Goal: Task Accomplishment & Management: Manage account settings

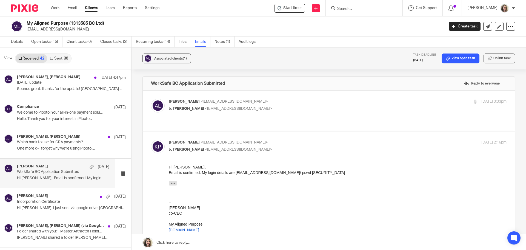
scroll to position [877, 0]
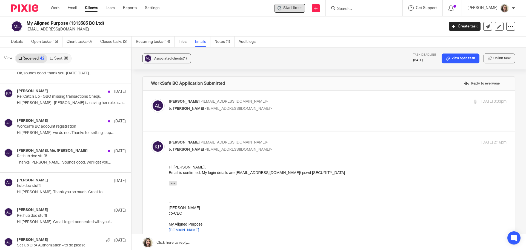
click at [302, 10] on span "Start timer" at bounding box center [292, 8] width 19 height 6
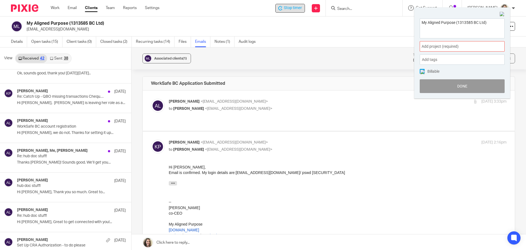
click at [450, 47] on span "Add project (required) :" at bounding box center [456, 47] width 69 height 6
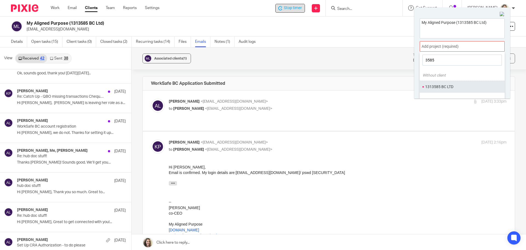
type input "3585"
click at [448, 87] on li "1313585 BC LTD" at bounding box center [461, 87] width 72 height 6
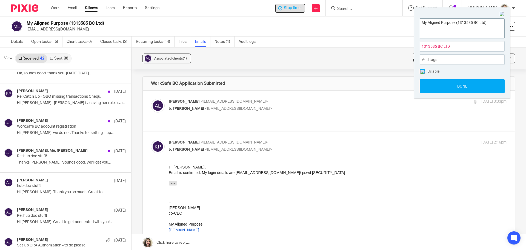
click at [456, 32] on textarea "My Aligned Purpose (1313585 BC Ltd)" at bounding box center [462, 28] width 84 height 18
click at [462, 86] on button "Done" at bounding box center [462, 86] width 85 height 14
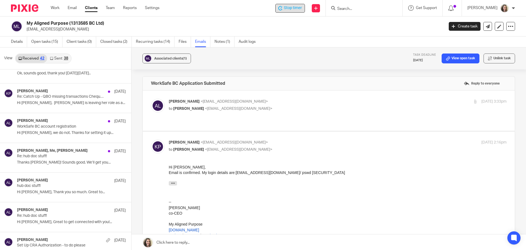
click at [314, 25] on h2 "My Aligned Purpose (1313585 BC Ltd)" at bounding box center [192, 24] width 331 height 6
click at [486, 26] on icon at bounding box center [488, 26] width 4 height 4
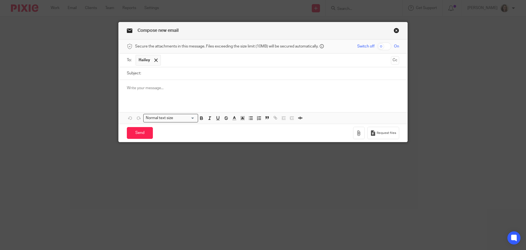
click at [394, 30] on link "Close this dialog window" at bounding box center [396, 31] width 5 height 7
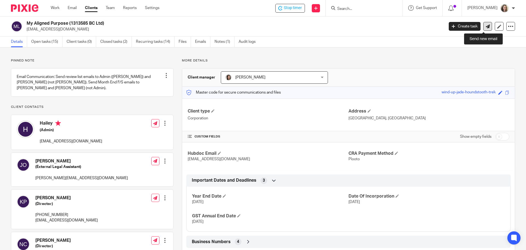
click at [486, 27] on icon at bounding box center [488, 26] width 4 height 4
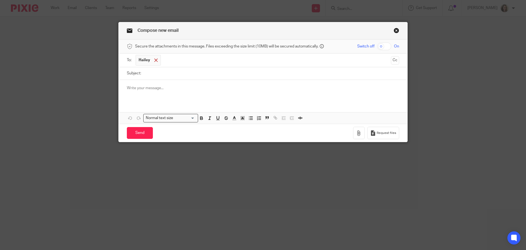
click at [154, 59] on span at bounding box center [156, 60] width 4 height 4
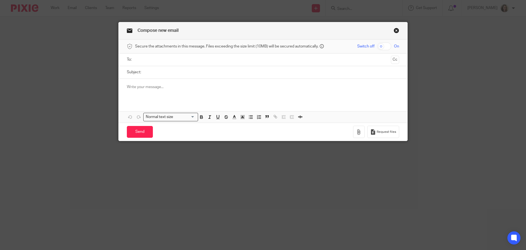
click at [154, 59] on input "text" at bounding box center [263, 59] width 252 height 6
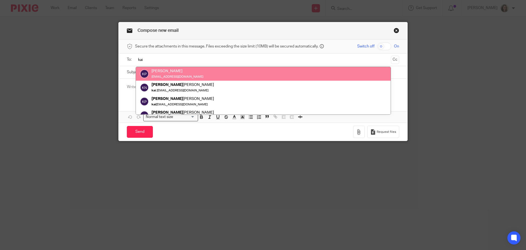
type input "kai"
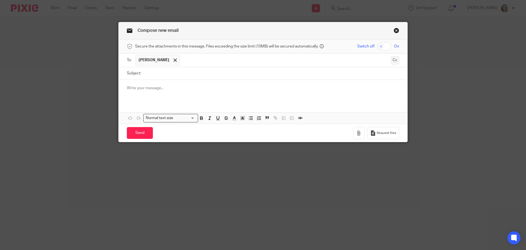
click at [394, 60] on button "Cc" at bounding box center [395, 60] width 8 height 8
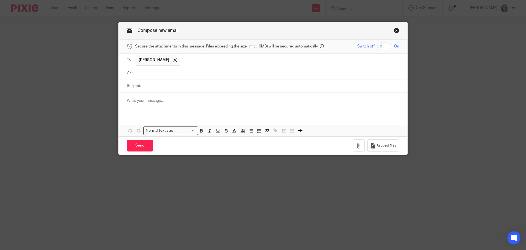
type input "i"
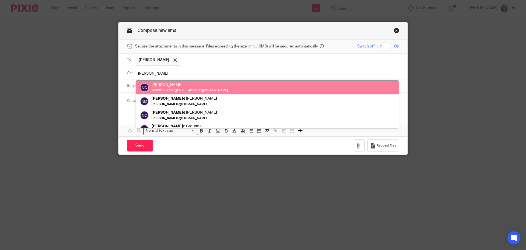
type input "nicol"
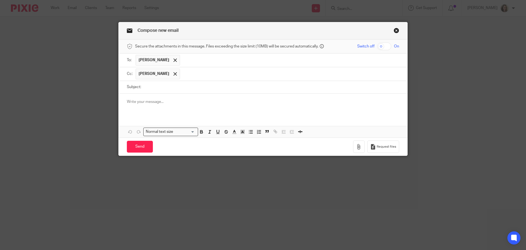
click at [208, 103] on p at bounding box center [263, 101] width 272 height 5
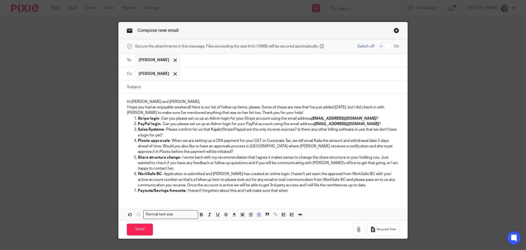
click at [215, 73] on input "text" at bounding box center [290, 74] width 214 height 11
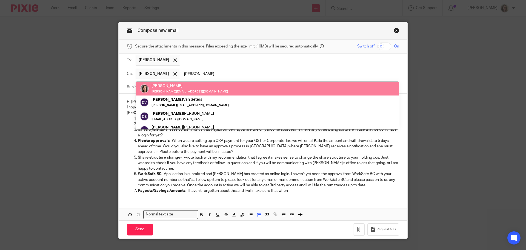
type input "danielle"
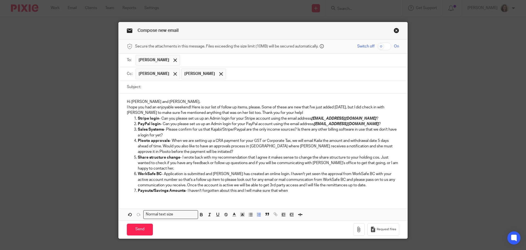
click at [219, 85] on input "Subject:" at bounding box center [271, 87] width 255 height 12
type input "M"
type input "Consolidated Requests"
click at [258, 100] on p "Hi Kaila and Nicole," at bounding box center [263, 101] width 272 height 5
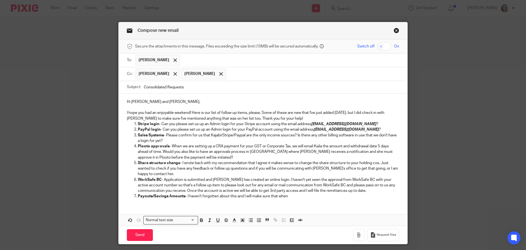
click at [289, 119] on p "I hope you had an enjoyable weekend! Here is our list of follow up items, pleas…" at bounding box center [263, 115] width 272 height 11
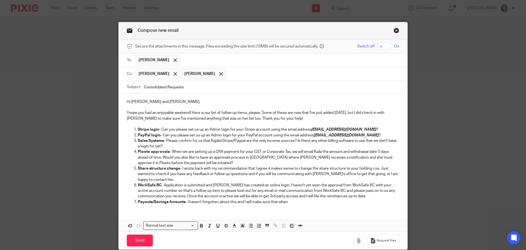
click at [309, 201] on p "Payouts/Savings Amounts - I haven't forgotten about this and I will make sure t…" at bounding box center [269, 201] width 262 height 5
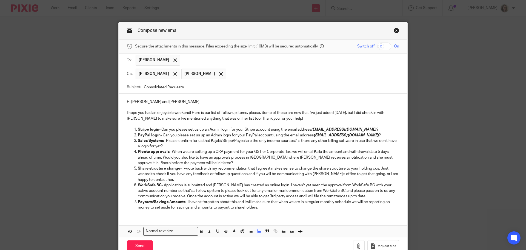
click at [278, 209] on p "Payouts/Savings Amounts - I haven't forgotten about this and I will make sure t…" at bounding box center [269, 204] width 262 height 11
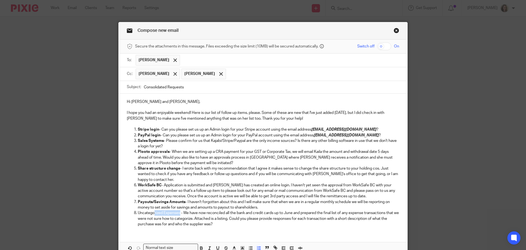
drag, startPoint x: 179, startPoint y: 213, endPoint x: 135, endPoint y: 214, distance: 44.1
click at [149, 212] on p "Uncategorized Expenses - We have now reconciled all the bank and credit cards u…" at bounding box center [269, 218] width 262 height 17
drag, startPoint x: 135, startPoint y: 214, endPoint x: 131, endPoint y: 214, distance: 3.3
click at [131, 214] on ol "Stripe login - Can you please set us up an Admin login for your Stripe account …" at bounding box center [263, 177] width 272 height 100
click at [178, 211] on p "Uncategorized Expenses - We have now reconciled all the bank and credit cards u…" at bounding box center [269, 218] width 262 height 17
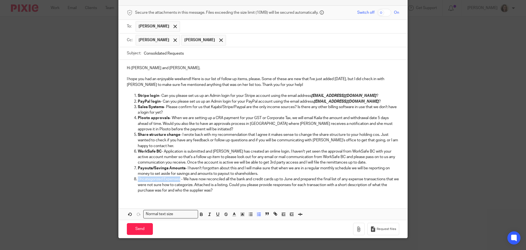
scroll to position [44, 0]
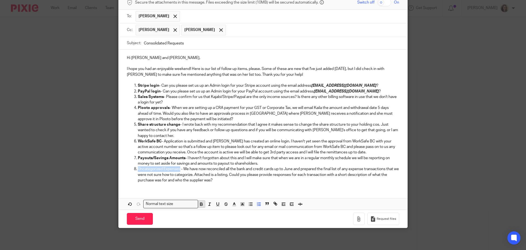
click at [201, 205] on icon "button" at bounding box center [201, 203] width 5 height 5
click at [265, 181] on p "Uncategorized Expenses - We have now reconciled all the bank and credit cards u…" at bounding box center [269, 174] width 262 height 17
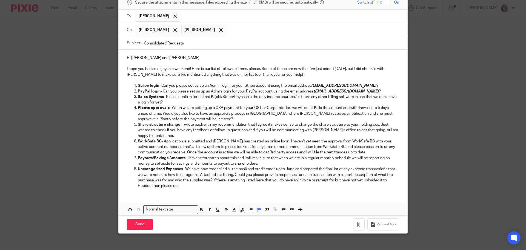
click at [201, 187] on p "Uncategorized Expenses - We have now reconciled all the bank and credit cards u…" at bounding box center [269, 177] width 262 height 22
drag, startPoint x: 283, startPoint y: 186, endPoint x: 215, endPoint y: 187, distance: 67.7
click at [215, 187] on p "Uncategorized Expenses - We have now reconciled all the bank and credit cards u…" at bounding box center [269, 177] width 262 height 22
click at [208, 209] on icon "button" at bounding box center [209, 209] width 5 height 5
click at [199, 209] on icon "button" at bounding box center [201, 209] width 5 height 5
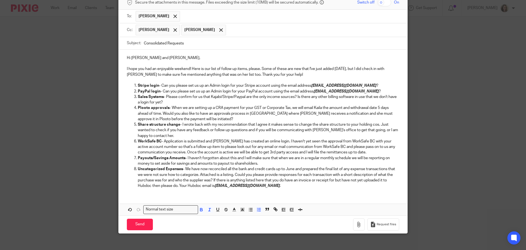
click at [201, 183] on p "Uncategorized Expenses - We have now reconciled all the bank and credit cards u…" at bounding box center [269, 177] width 262 height 22
click at [358, 226] on icon "button" at bounding box center [358, 223] width 5 height 5
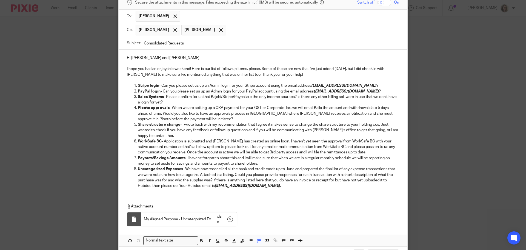
click at [245, 45] on input "Consolidated Requests" at bounding box center [271, 43] width 255 height 12
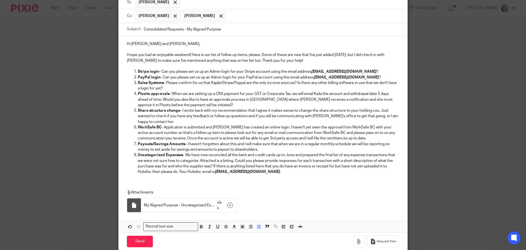
scroll to position [71, 0]
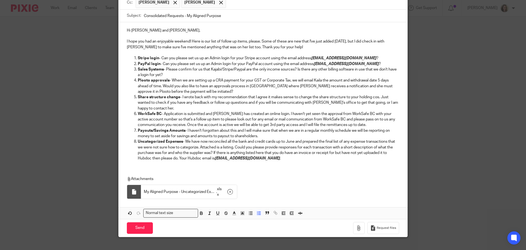
type input "Consolidated Requests - My Aligned Purpose"
click at [333, 161] on div "Hi Kaila and Nicole, I hope you had an enjoyable weekend! Here is our list of f…" at bounding box center [263, 93] width 289 height 143
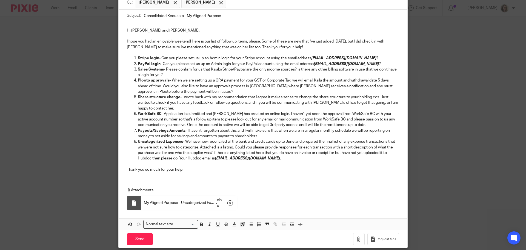
click at [146, 169] on p "Thank you so much for your help!" at bounding box center [263, 169] width 272 height 5
click at [140, 236] on input "Send" at bounding box center [140, 239] width 26 height 12
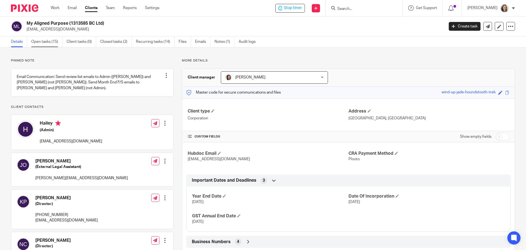
click at [48, 44] on link "Open tasks (15)" at bounding box center [46, 41] width 31 height 11
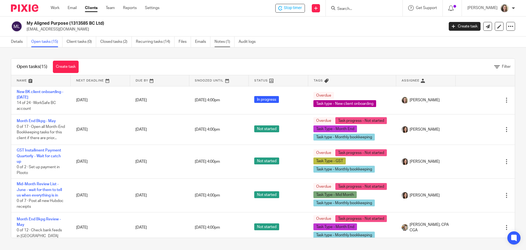
click at [220, 45] on link "Notes (1)" at bounding box center [225, 41] width 20 height 11
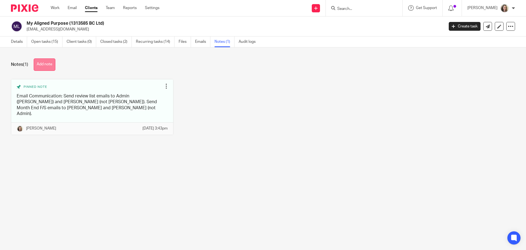
click at [49, 64] on button "Add note" at bounding box center [45, 64] width 22 height 12
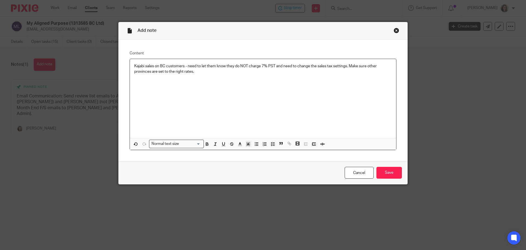
click at [275, 64] on p "Kajabi sales on BC customers - need to let them know they do NOT charge 7% PST …" at bounding box center [263, 68] width 258 height 11
click at [386, 173] on input "Save" at bounding box center [389, 173] width 25 height 12
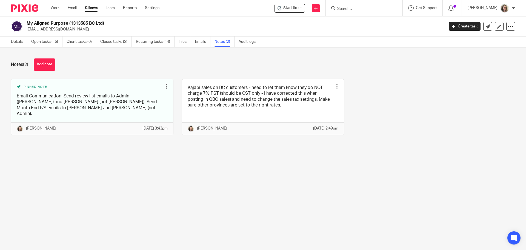
click at [371, 12] on form at bounding box center [366, 8] width 58 height 7
click at [356, 10] on input "Search" at bounding box center [361, 9] width 49 height 5
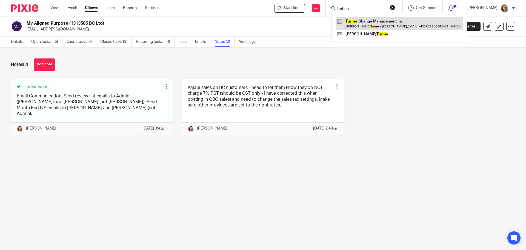
type input "turhne"
click at [363, 27] on link at bounding box center [399, 23] width 127 height 13
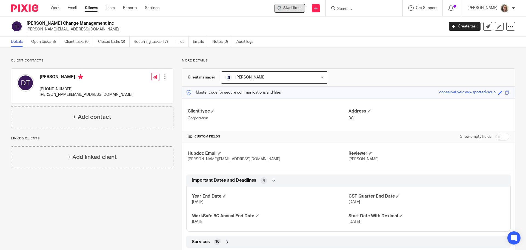
click at [295, 8] on span "Start timer" at bounding box center [292, 8] width 19 height 6
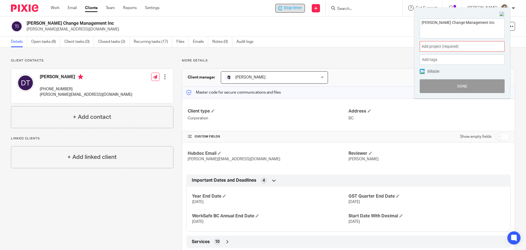
click at [439, 46] on span "Add project (required) :" at bounding box center [456, 47] width 69 height 6
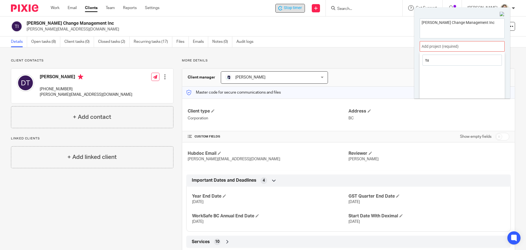
type input "t"
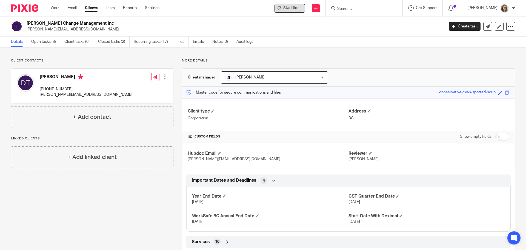
click at [294, 7] on span "Start timer" at bounding box center [292, 8] width 19 height 6
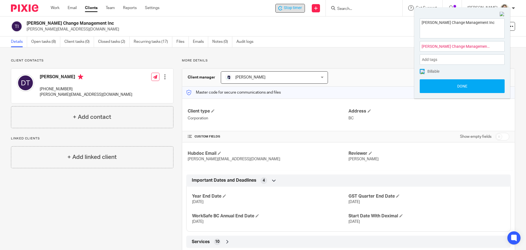
click at [502, 14] on img at bounding box center [502, 14] width 5 height 5
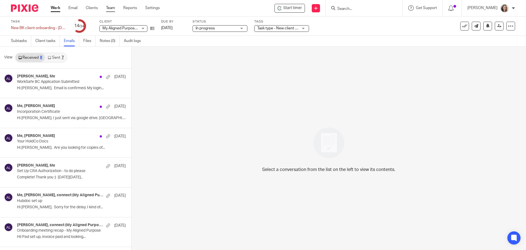
click at [114, 8] on link "Team" at bounding box center [110, 7] width 9 height 5
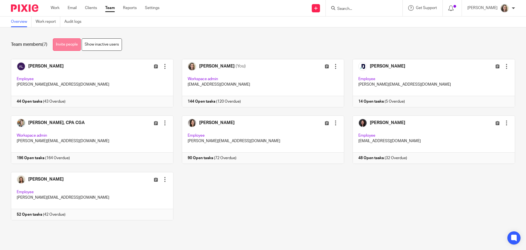
click at [65, 43] on link "Invite people" at bounding box center [67, 44] width 28 height 12
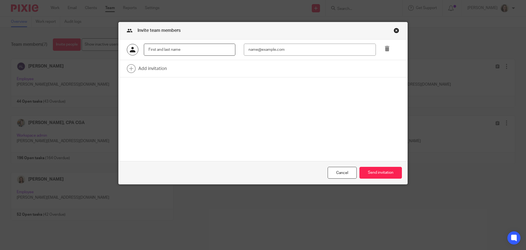
click at [163, 50] on input "text" at bounding box center [190, 50] width 92 height 12
type input "Rean Laxamana"
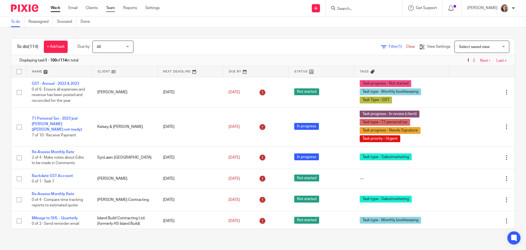
click at [112, 9] on link "Team" at bounding box center [110, 7] width 9 height 5
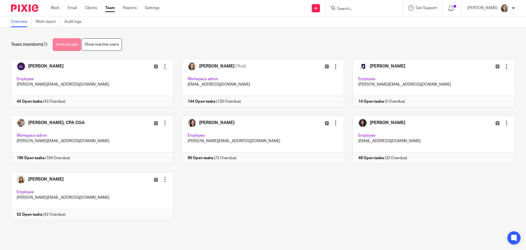
click at [66, 46] on link "Invite people" at bounding box center [67, 44] width 28 height 12
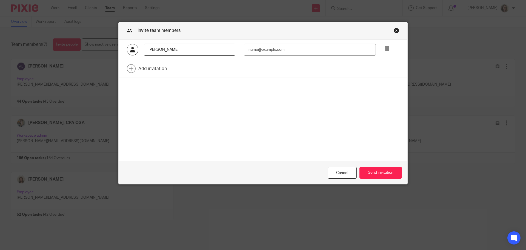
type input "[PERSON_NAME]"
type input "[EMAIL_ADDRESS][DOMAIN_NAME]"
click at [384, 175] on button "Send invitation" at bounding box center [381, 173] width 42 height 12
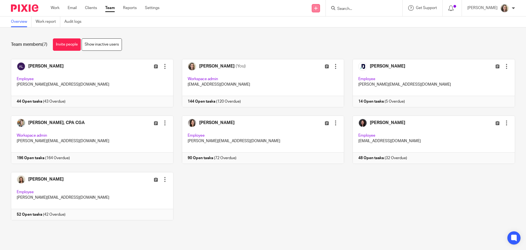
click at [318, 9] on icon at bounding box center [315, 8] width 3 height 3
click at [318, 33] on link "Create task" at bounding box center [322, 34] width 38 height 8
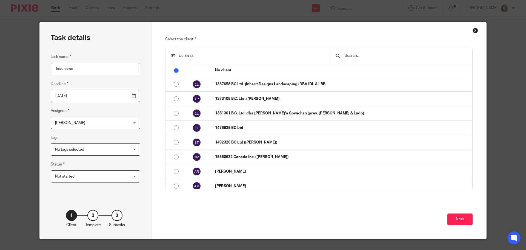
click at [358, 56] on input "text" at bounding box center [405, 56] width 123 height 6
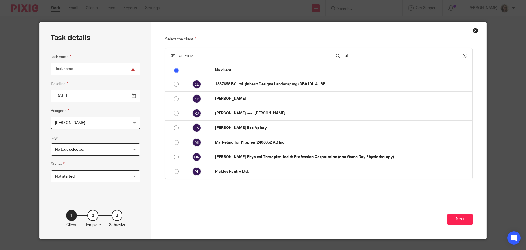
type input "p"
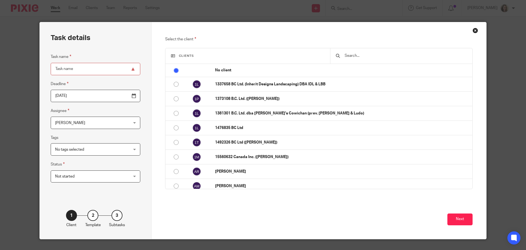
click at [78, 124] on span "[PERSON_NAME]" at bounding box center [89, 123] width 68 height 12
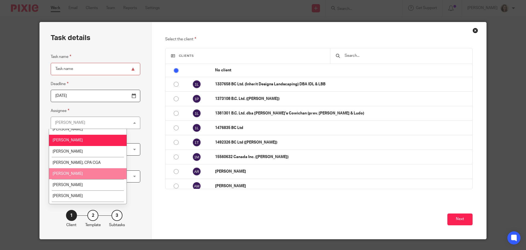
scroll to position [25, 0]
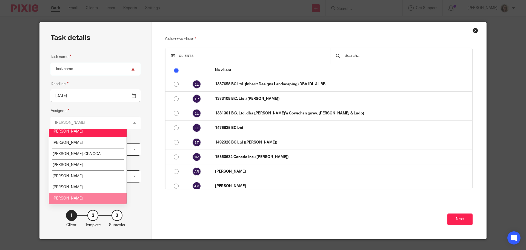
click at [80, 196] on li "[PERSON_NAME]" at bounding box center [88, 198] width 78 height 11
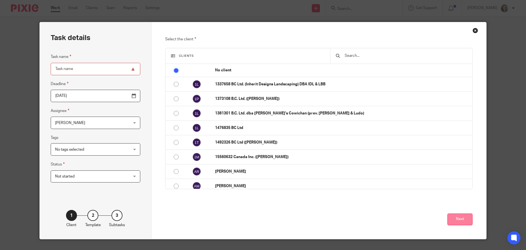
click at [460, 220] on button "Next" at bounding box center [460, 219] width 25 height 12
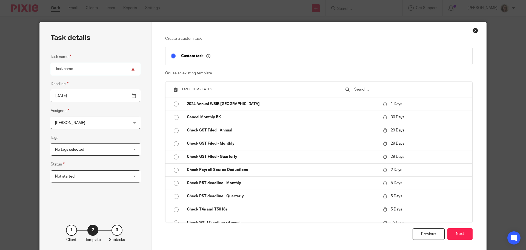
click at [372, 93] on div at bounding box center [406, 89] width 133 height 15
click at [373, 87] on input "text" at bounding box center [410, 89] width 113 height 6
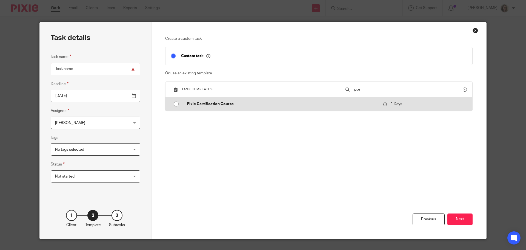
type input "pixi"
click at [213, 106] on p "Pixie Certification Course" at bounding box center [282, 103] width 191 height 5
type input "2025-08-19"
type input "Pixie Certification Course"
checkbox input "false"
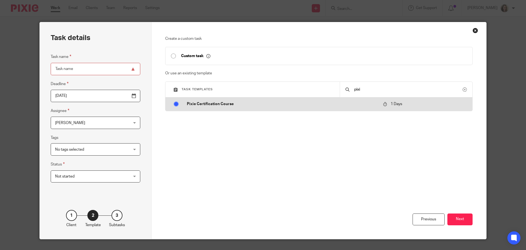
radio input "true"
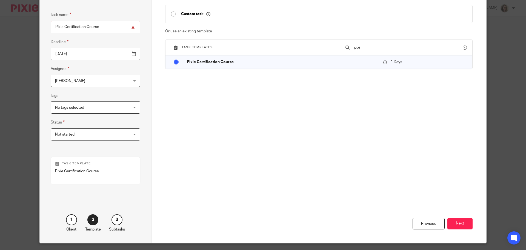
scroll to position [57, 0]
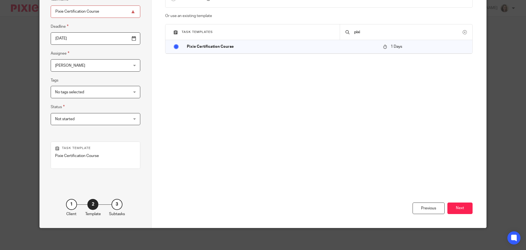
click at [120, 39] on input "2025-08-19" at bounding box center [96, 38] width 90 height 12
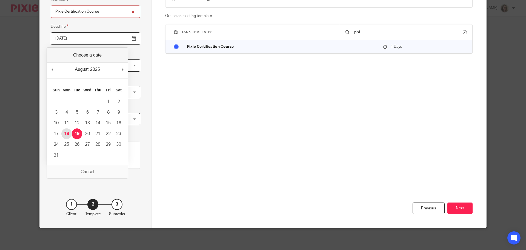
type input "2025-08-18"
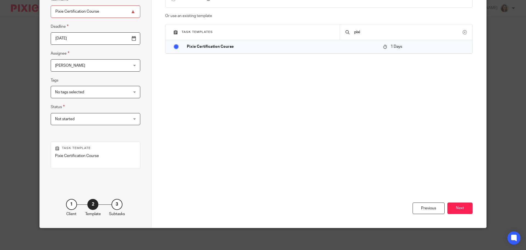
click at [279, 132] on div "Previous Next" at bounding box center [319, 179] width 308 height 97
click at [459, 208] on button "Next" at bounding box center [460, 208] width 25 height 12
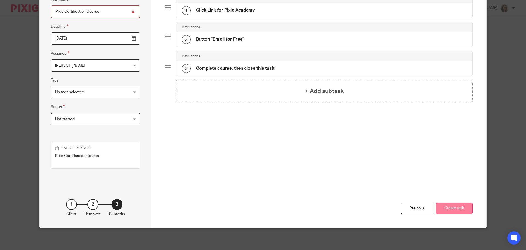
click at [460, 209] on button "Create task" at bounding box center [454, 208] width 37 height 12
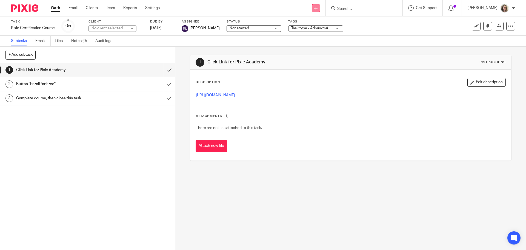
click at [318, 8] on icon at bounding box center [315, 8] width 3 height 3
click at [316, 35] on link "Create task" at bounding box center [322, 34] width 38 height 8
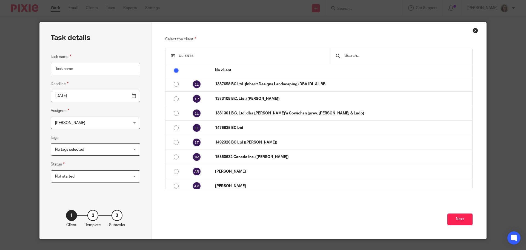
click at [79, 125] on span "[PERSON_NAME]" at bounding box center [89, 123] width 68 height 12
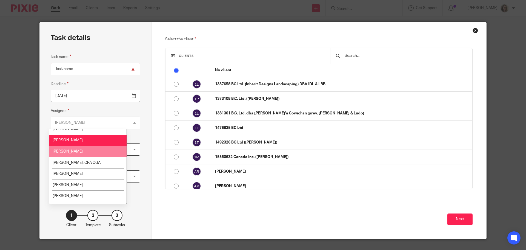
scroll to position [25, 0]
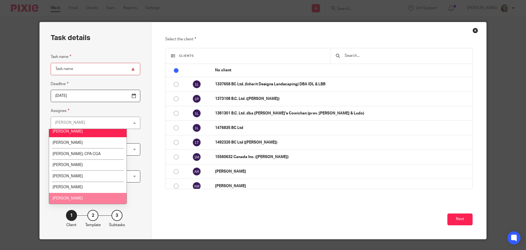
click at [87, 197] on li "[PERSON_NAME]" at bounding box center [88, 198] width 78 height 11
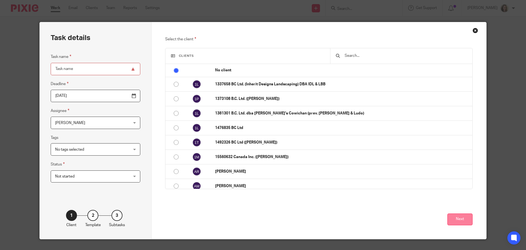
click at [456, 222] on button "Next" at bounding box center [460, 219] width 25 height 12
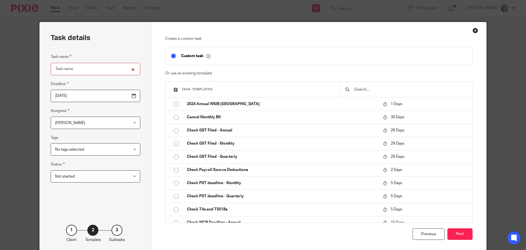
click at [379, 91] on input "text" at bounding box center [410, 89] width 113 height 6
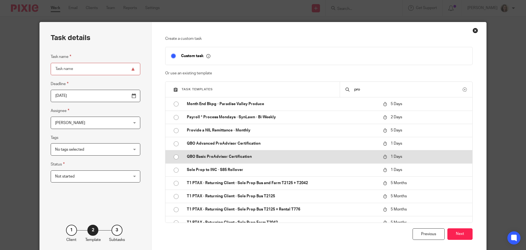
type input "pro"
click at [175, 157] on input "radio" at bounding box center [176, 157] width 10 height 10
type input "2025-08-19"
type input "QBO Basic ProAdvisor Certification"
checkbox input "false"
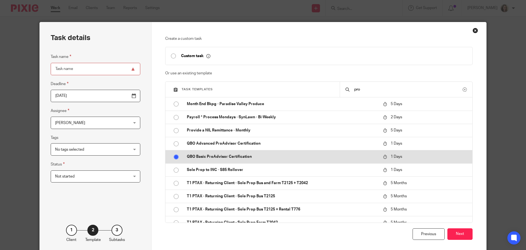
radio input "false"
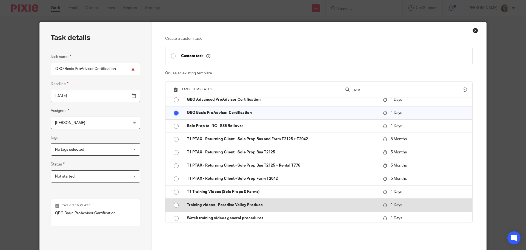
scroll to position [46, 0]
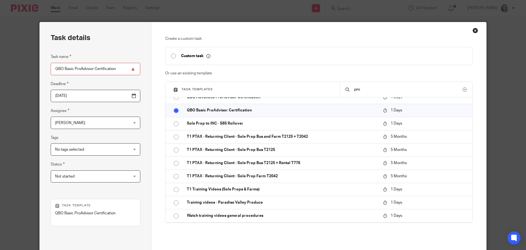
click at [120, 97] on input "2025-08-19" at bounding box center [96, 96] width 90 height 12
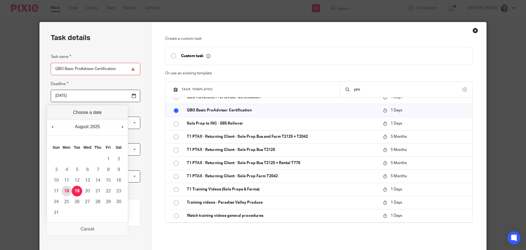
type input "2025-08-18"
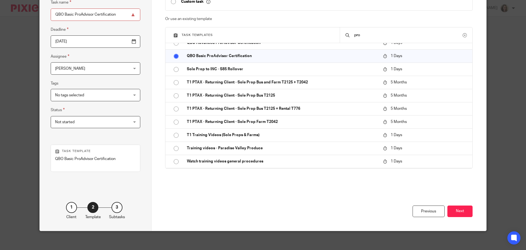
scroll to position [57, 0]
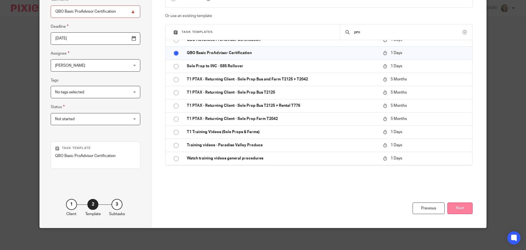
click at [460, 211] on button "Next" at bounding box center [460, 208] width 25 height 12
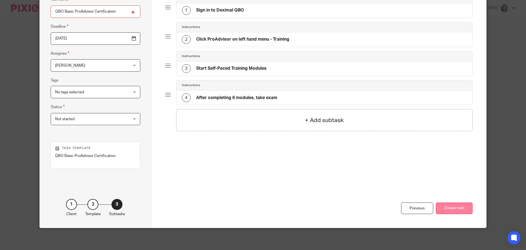
click at [450, 208] on button "Create task" at bounding box center [454, 208] width 37 height 12
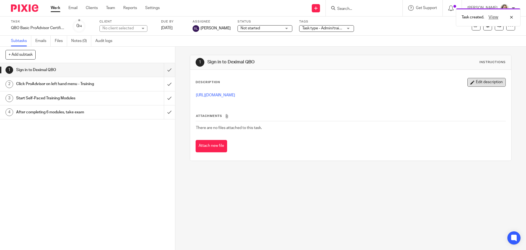
click at [482, 84] on button "Edit description" at bounding box center [487, 82] width 38 height 9
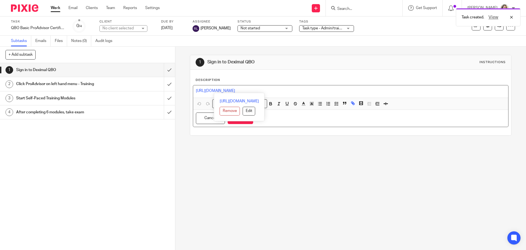
drag, startPoint x: 304, startPoint y: 92, endPoint x: 184, endPoint y: 93, distance: 119.5
click at [184, 93] on div "1 Sign in to Deximal QBO Instructions Description https://learn.hubdoc.com/p/hu…" at bounding box center [350, 148] width 351 height 203
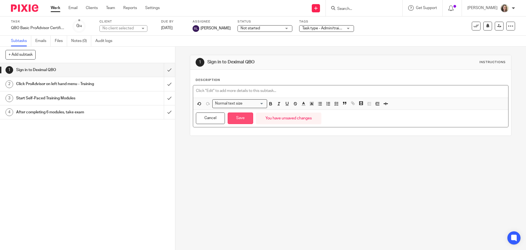
click at [237, 118] on button "Save" at bounding box center [240, 118] width 25 height 12
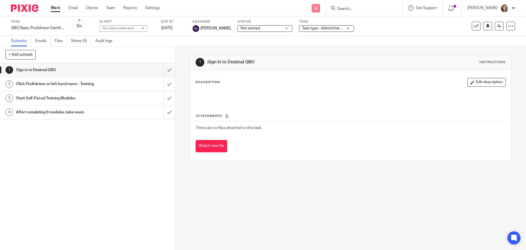
click at [318, 7] on icon at bounding box center [315, 8] width 3 height 3
click at [316, 35] on link "Create task" at bounding box center [322, 34] width 38 height 8
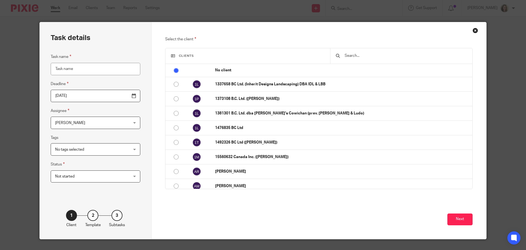
click at [92, 124] on span "[PERSON_NAME]" at bounding box center [89, 123] width 68 height 12
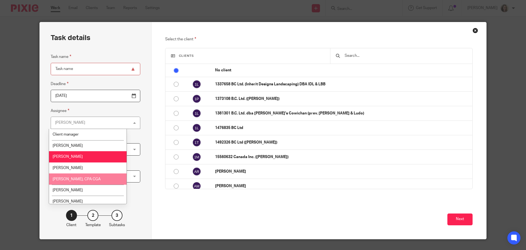
scroll to position [25, 0]
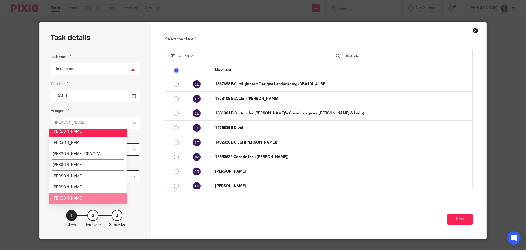
click at [83, 201] on li "[PERSON_NAME]" at bounding box center [88, 198] width 78 height 11
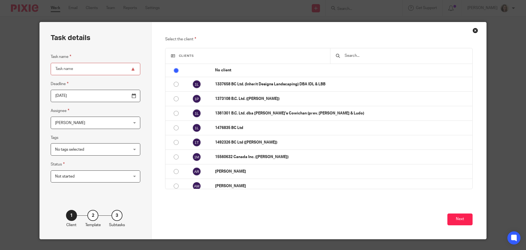
click at [360, 54] on input "text" at bounding box center [405, 56] width 123 height 6
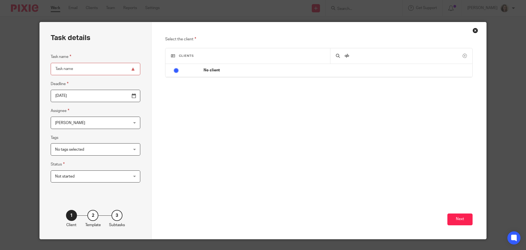
type input "q"
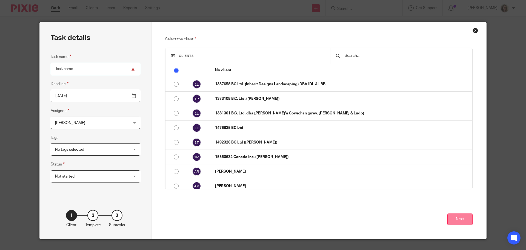
click at [456, 219] on button "Next" at bounding box center [460, 219] width 25 height 12
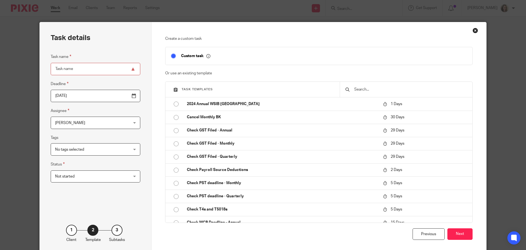
click at [378, 93] on div at bounding box center [406, 89] width 133 height 15
click at [377, 90] on input "text" at bounding box center [410, 89] width 113 height 6
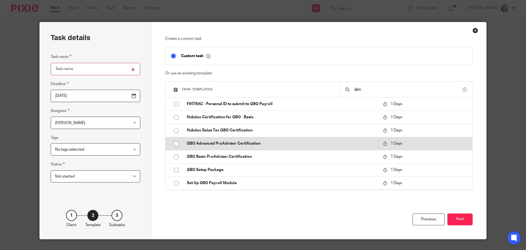
type input "qbo"
click at [256, 141] on p "QBO Advanced ProAdvisor Certification" at bounding box center [282, 143] width 191 height 5
type input "2025-08-19"
type input "QBO Advanced ProAdvisor Certification"
checkbox input "false"
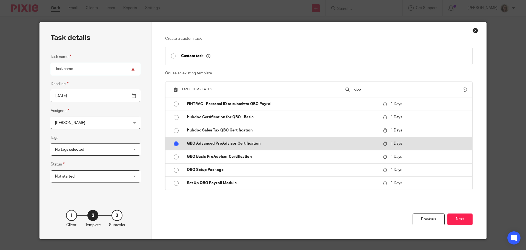
radio input "true"
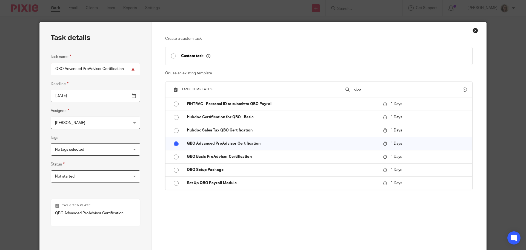
click at [121, 95] on input "2025-08-19" at bounding box center [96, 96] width 90 height 12
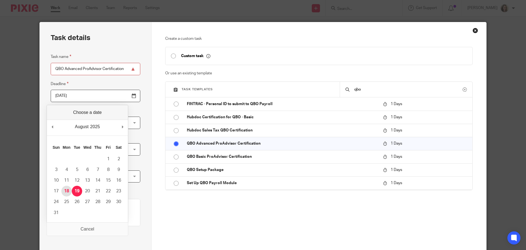
type input "2025-08-18"
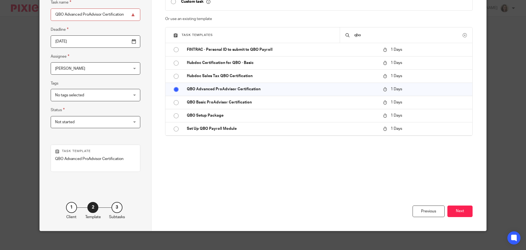
scroll to position [57, 0]
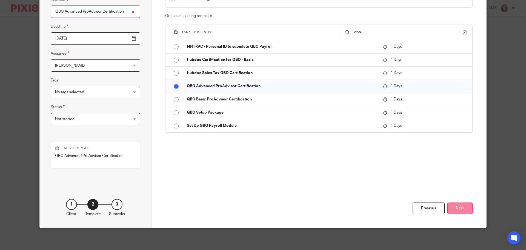
click at [464, 209] on button "Next" at bounding box center [460, 208] width 25 height 12
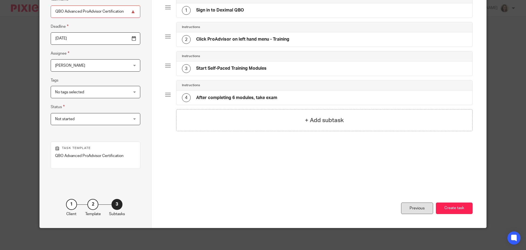
drag, startPoint x: 464, startPoint y: 211, endPoint x: 421, endPoint y: 204, distance: 43.2
click at [464, 211] on button "Create task" at bounding box center [454, 208] width 37 height 12
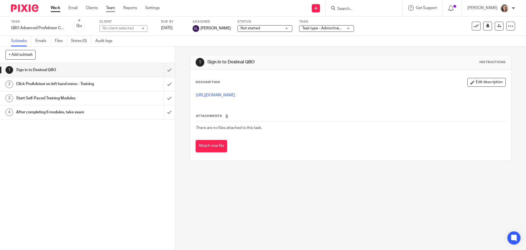
click at [110, 7] on link "Team" at bounding box center [110, 7] width 9 height 5
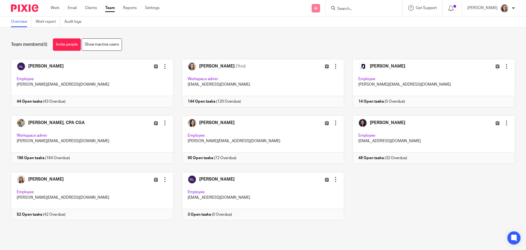
click at [320, 10] on link at bounding box center [316, 8] width 8 height 8
click at [325, 34] on link "Create task" at bounding box center [322, 34] width 38 height 8
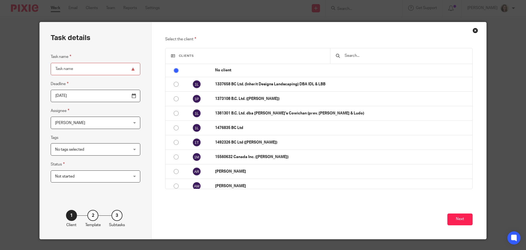
click at [368, 56] on input "text" at bounding box center [405, 56] width 123 height 6
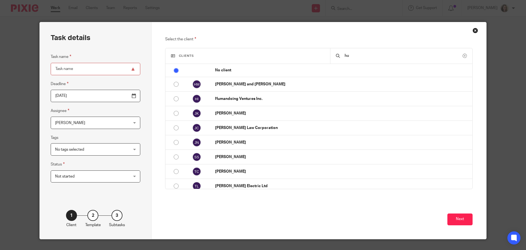
type input "h"
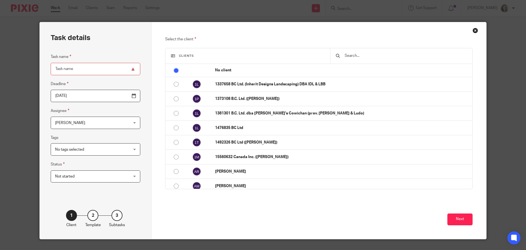
click at [121, 96] on input "2025-08-18" at bounding box center [96, 96] width 90 height 12
click at [121, 95] on input "2025-08-17" at bounding box center [96, 96] width 90 height 12
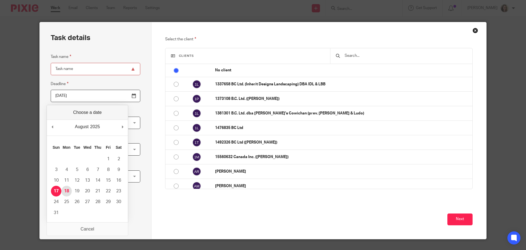
type input "[DATE]"
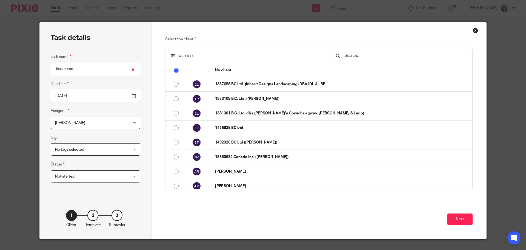
click at [81, 122] on span "[PERSON_NAME]" at bounding box center [89, 123] width 68 height 12
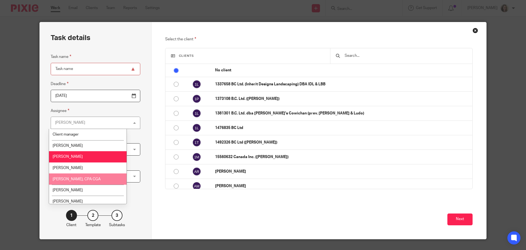
scroll to position [25, 0]
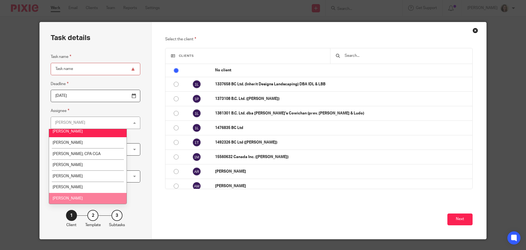
click at [92, 198] on li "Rean Laxamana" at bounding box center [88, 198] width 78 height 11
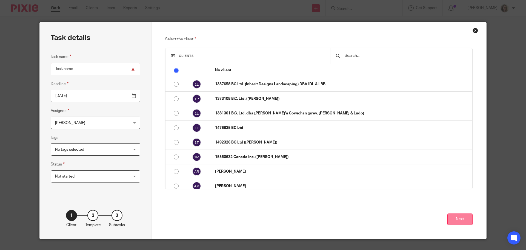
click at [454, 217] on button "Next" at bounding box center [460, 219] width 25 height 12
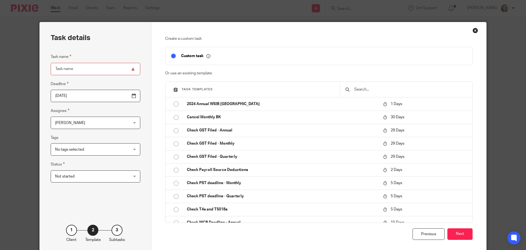
click at [378, 91] on input "text" at bounding box center [410, 89] width 113 height 6
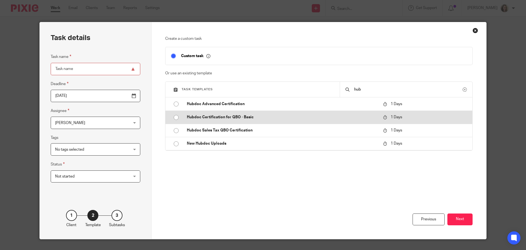
type input "hub"
click at [240, 115] on p "Hubdoc Certification for QBO - Basic" at bounding box center [282, 116] width 191 height 5
type input "2025-08-19"
type input "Hubdoc Certification for QBO - Basic"
checkbox input "false"
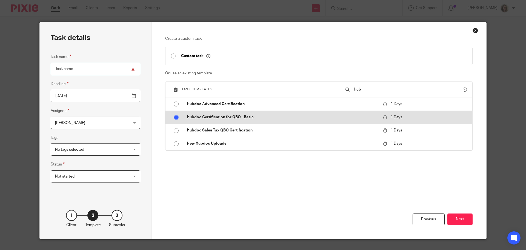
radio input "true"
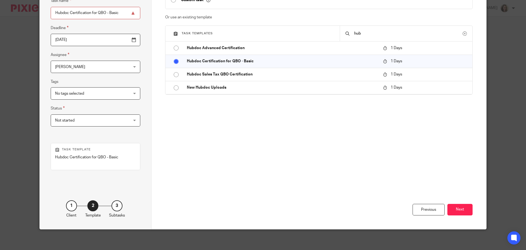
scroll to position [57, 0]
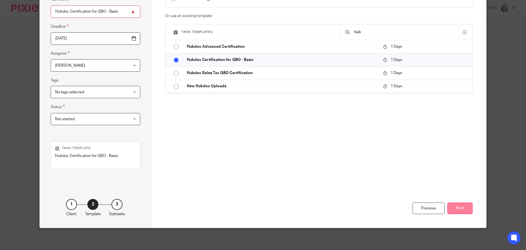
click at [468, 210] on button "Next" at bounding box center [460, 208] width 25 height 12
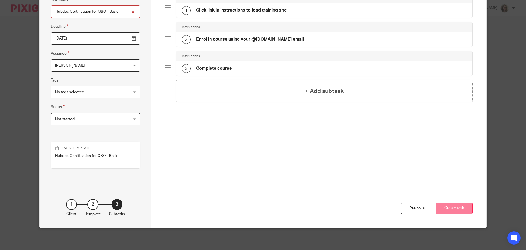
click at [458, 206] on button "Create task" at bounding box center [454, 208] width 37 height 12
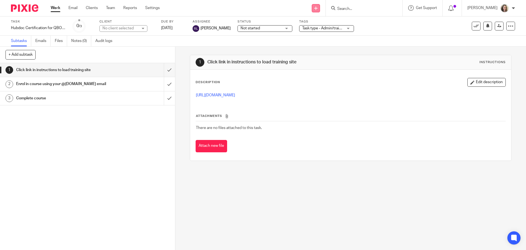
click at [320, 8] on link at bounding box center [316, 8] width 8 height 8
click at [317, 33] on link "Create task" at bounding box center [322, 34] width 38 height 8
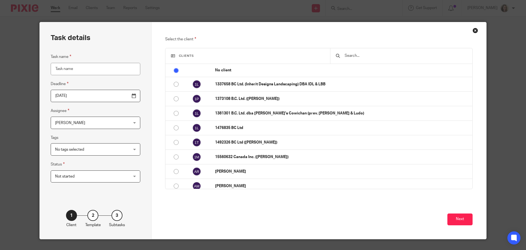
click at [361, 58] on input "text" at bounding box center [405, 56] width 123 height 6
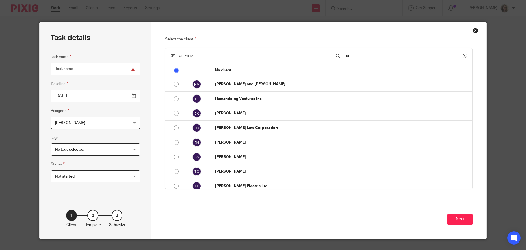
type input "h"
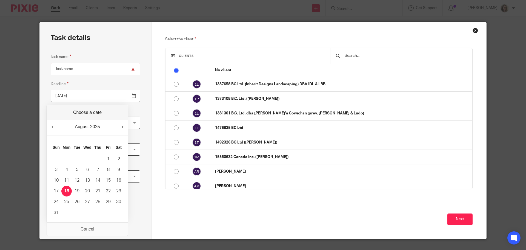
click at [86, 95] on input "[DATE]" at bounding box center [96, 96] width 90 height 12
click at [145, 81] on div "Task details Task name Deadline 2025-08-18 Assignee Alicia Loewen Alicia Loewen…" at bounding box center [96, 130] width 112 height 217
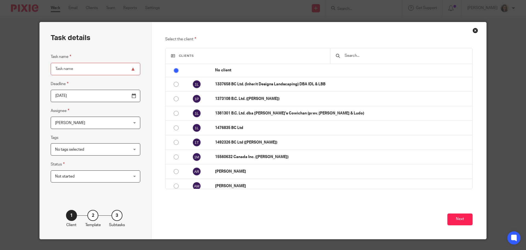
click at [97, 123] on span "[PERSON_NAME]" at bounding box center [89, 123] width 68 height 12
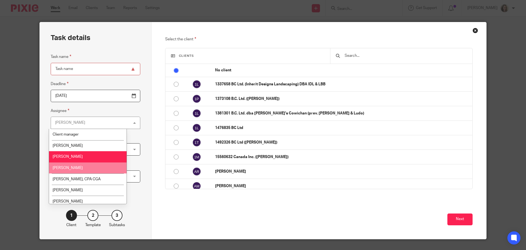
scroll to position [25, 0]
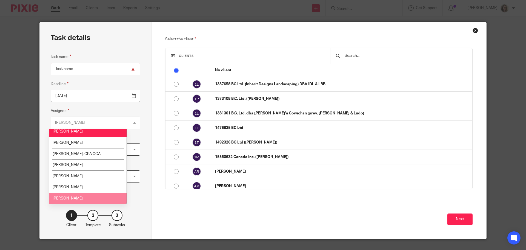
click at [85, 197] on li "[PERSON_NAME]" at bounding box center [88, 198] width 78 height 11
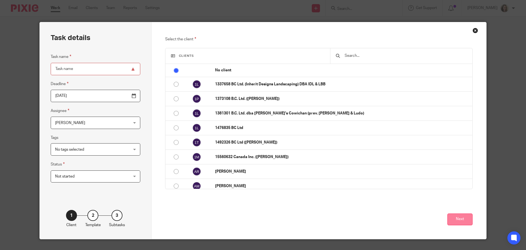
click at [457, 221] on button "Next" at bounding box center [460, 219] width 25 height 12
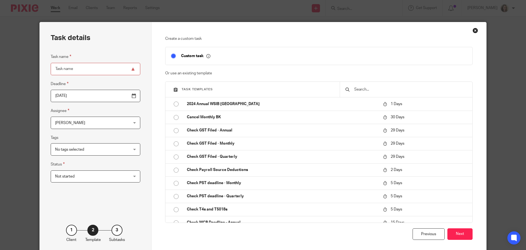
click at [365, 87] on input "text" at bounding box center [410, 89] width 113 height 6
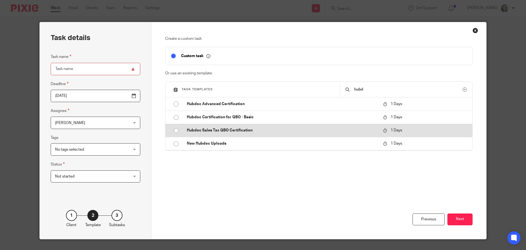
type input "hubd"
click at [271, 129] on p "Hubdoc Sales Tax QBO Certification" at bounding box center [282, 129] width 191 height 5
type input "2025-08-19"
type input "Hubdoc Sales Tax QBO Certification"
checkbox input "false"
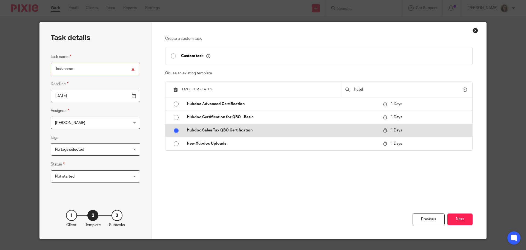
radio input "true"
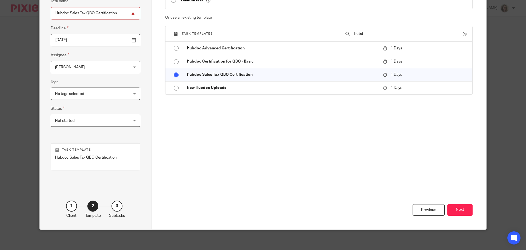
scroll to position [57, 0]
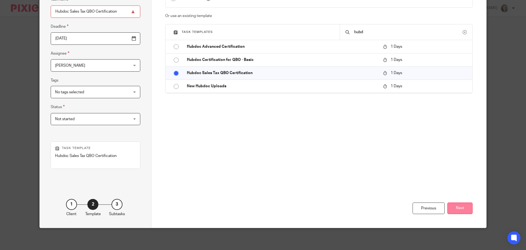
click at [458, 209] on button "Next" at bounding box center [460, 208] width 25 height 12
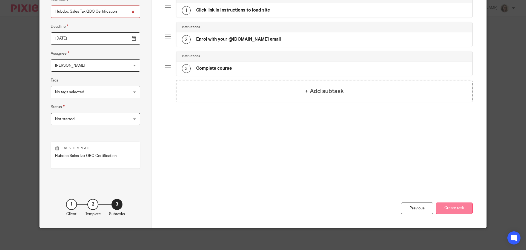
click at [459, 209] on button "Create task" at bounding box center [454, 208] width 37 height 12
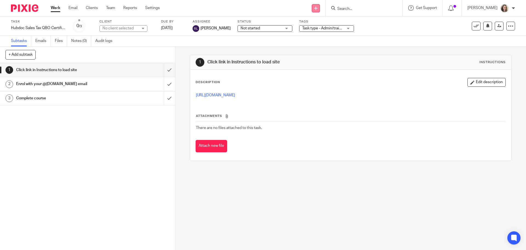
click at [318, 8] on icon at bounding box center [315, 8] width 3 height 3
click at [322, 33] on link "Create task" at bounding box center [322, 34] width 38 height 8
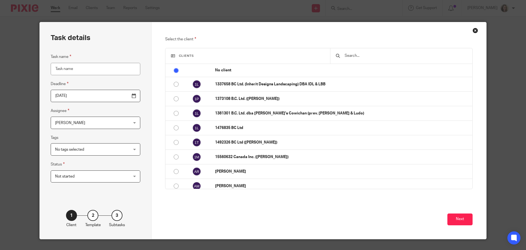
click at [86, 126] on span "[PERSON_NAME]" at bounding box center [89, 123] width 68 height 12
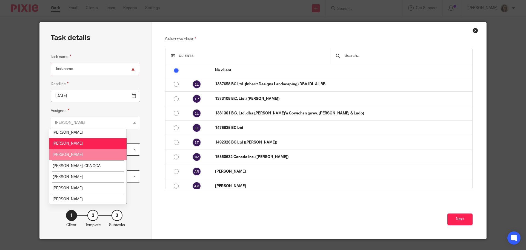
scroll to position [25, 0]
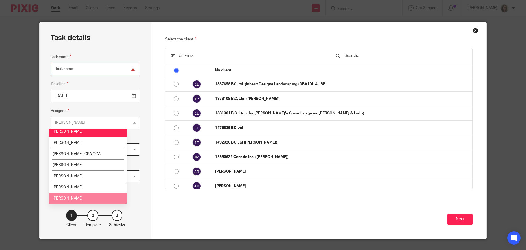
click at [81, 199] on li "Rean Laxamana" at bounding box center [88, 198] width 78 height 11
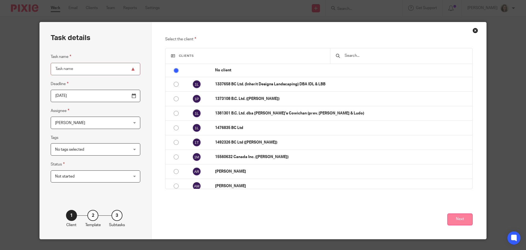
click at [462, 221] on button "Next" at bounding box center [460, 219] width 25 height 12
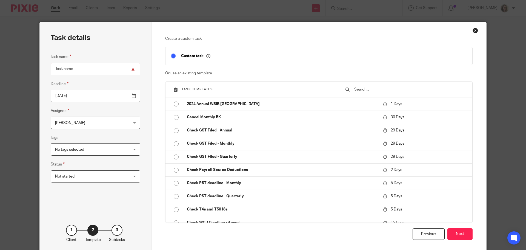
click at [391, 91] on input "text" at bounding box center [410, 89] width 113 height 6
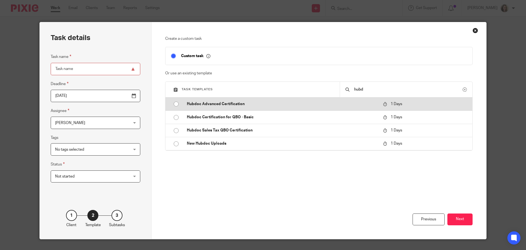
type input "hubd"
click at [227, 104] on p "Hubdoc Advanced Certification" at bounding box center [282, 103] width 191 height 5
type input "2025-08-19"
type input "Hubdoc Advanced Certification"
checkbox input "false"
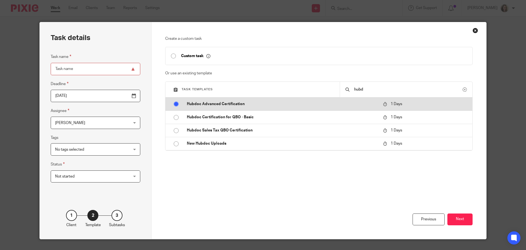
radio input "true"
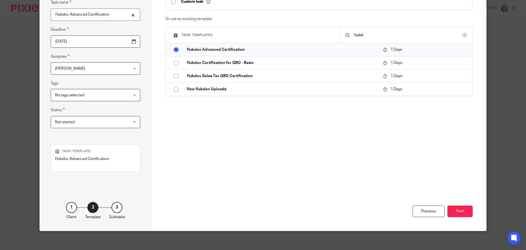
scroll to position [57, 0]
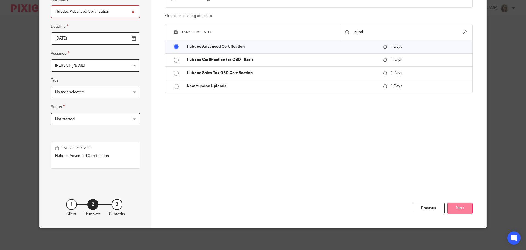
click at [457, 209] on button "Next" at bounding box center [460, 208] width 25 height 12
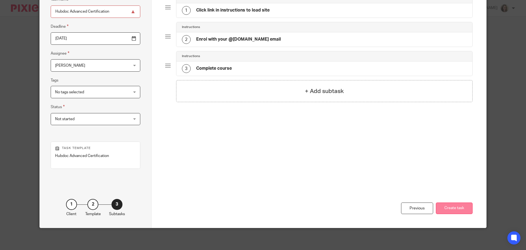
click at [456, 204] on button "Create task" at bounding box center [454, 208] width 37 height 12
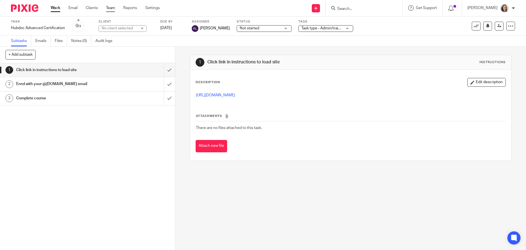
click at [113, 8] on link "Team" at bounding box center [110, 7] width 9 height 5
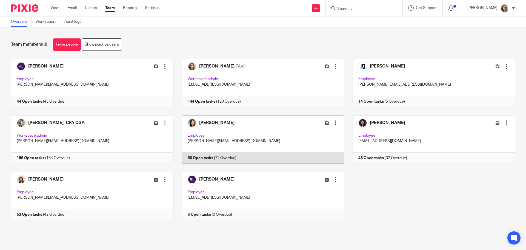
click at [248, 132] on link at bounding box center [259, 139] width 171 height 48
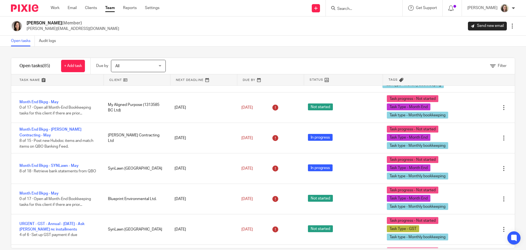
scroll to position [548, 0]
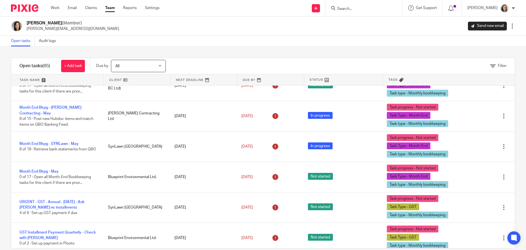
click at [374, 7] on input "Search" at bounding box center [361, 9] width 49 height 5
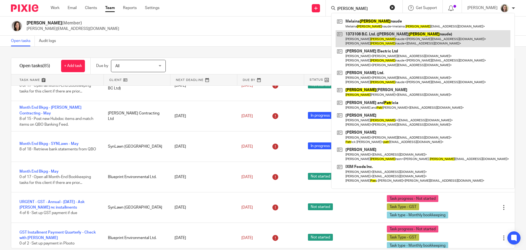
type input "[PERSON_NAME]"
click at [393, 37] on link at bounding box center [423, 38] width 175 height 17
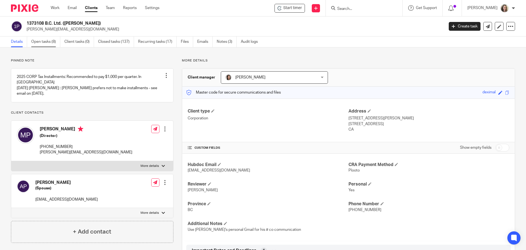
click at [46, 39] on link "Open tasks (8)" at bounding box center [45, 41] width 29 height 11
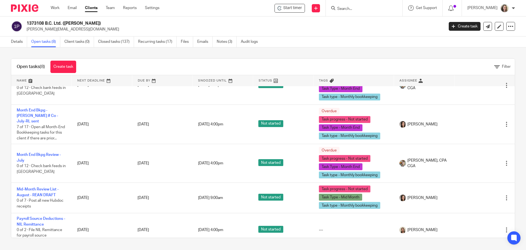
scroll to position [130, 0]
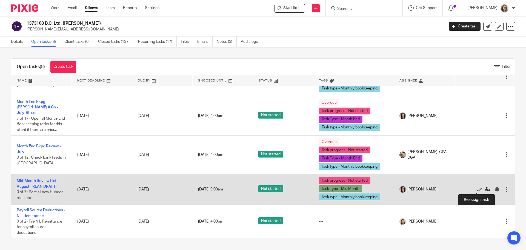
click at [485, 189] on icon at bounding box center [487, 188] width 5 height 5
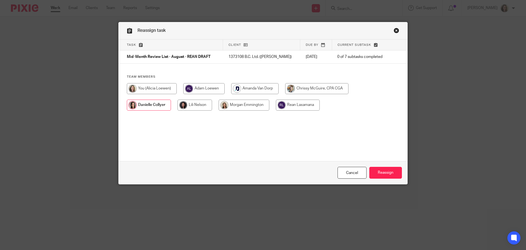
click at [300, 105] on input "radio" at bounding box center [298, 105] width 44 height 11
radio input "true"
click at [394, 174] on input "Reassign" at bounding box center [386, 173] width 33 height 12
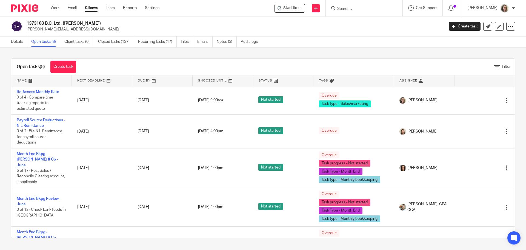
drag, startPoint x: 493, startPoint y: 1, endPoint x: 383, endPoint y: 36, distance: 116.2
click at [383, 36] on div "1373108 B.C. Ltd. (Matthew Patenaude) matthew.108ltd@gmail.com Create task Expo…" at bounding box center [263, 26] width 526 height 20
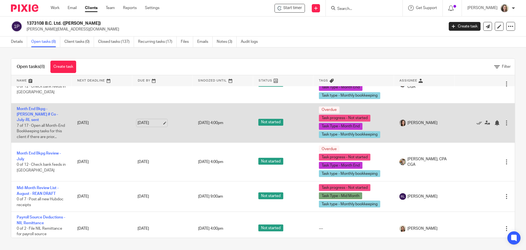
scroll to position [130, 0]
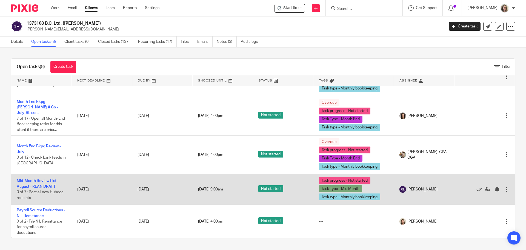
click at [88, 189] on td "[DATE]" at bounding box center [102, 189] width 61 height 30
click at [46, 184] on link "Mid-Month Review List - August - REAN DRAFT" at bounding box center [38, 183] width 42 height 9
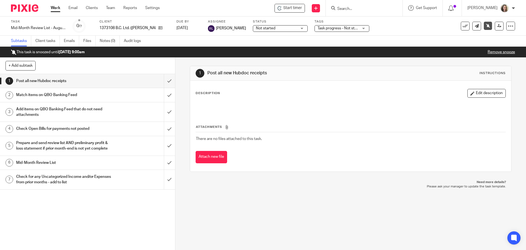
click at [488, 53] on link "Remove snooze" at bounding box center [501, 52] width 27 height 4
